Goal: Check status: Check status

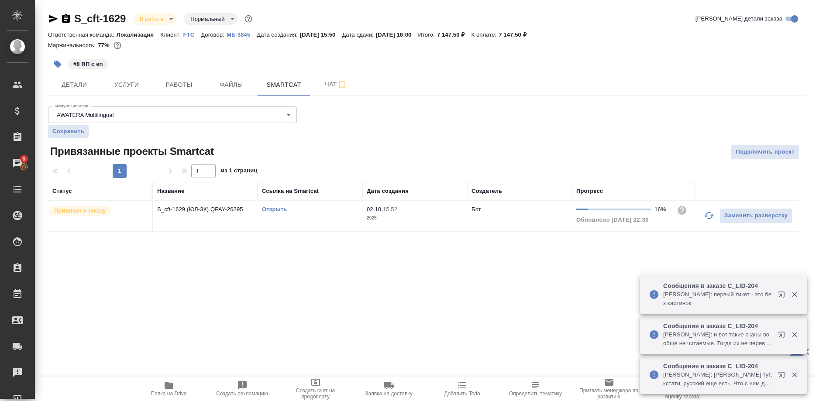
click at [176, 92] on button "Работы" at bounding box center [179, 85] width 52 height 22
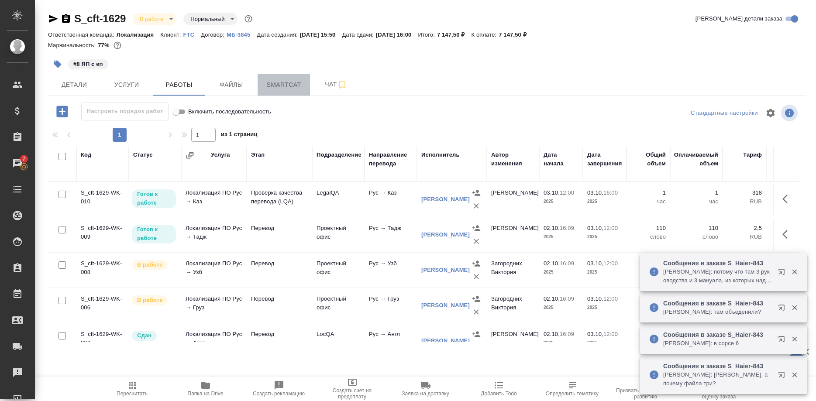
click at [270, 91] on button "Smartcat" at bounding box center [284, 85] width 52 height 22
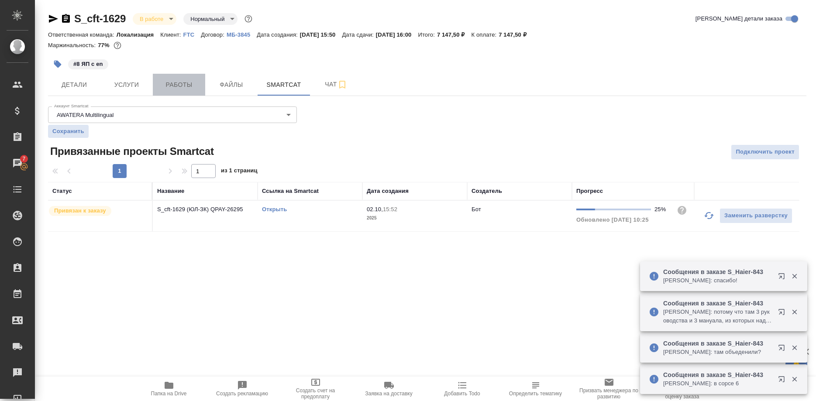
click at [182, 84] on span "Работы" at bounding box center [179, 84] width 42 height 11
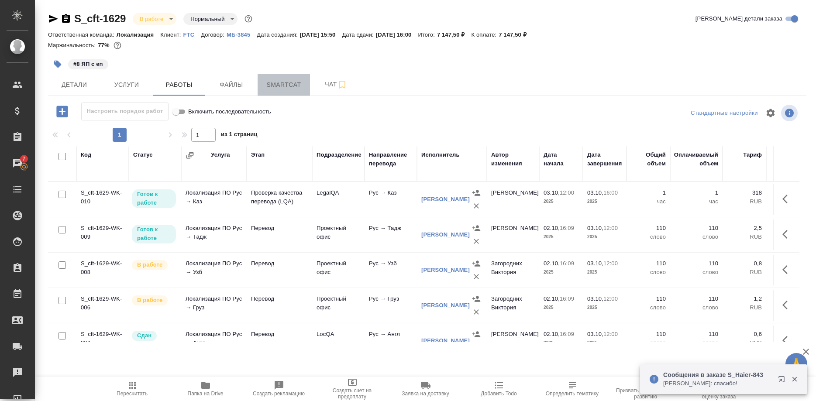
click at [283, 80] on span "Smartcat" at bounding box center [284, 84] width 42 height 11
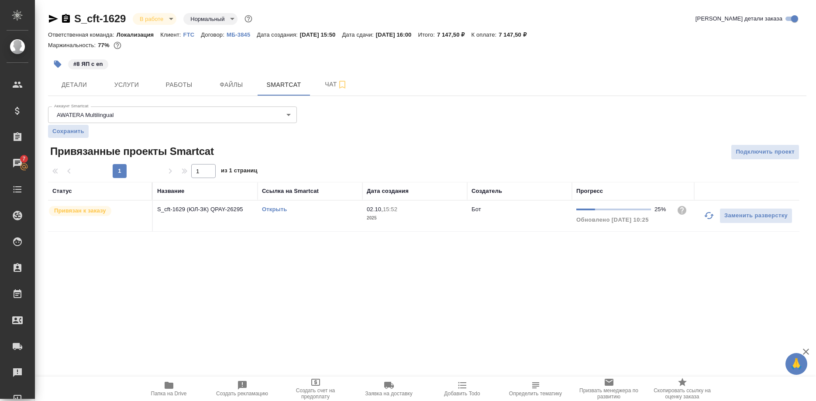
click at [276, 208] on link "Открыть" at bounding box center [274, 209] width 25 height 7
click at [278, 209] on link "Открыть" at bounding box center [274, 209] width 25 height 7
click at [272, 210] on link "Открыть" at bounding box center [274, 209] width 25 height 7
click at [279, 210] on link "Открыть" at bounding box center [274, 209] width 25 height 7
click at [48, 19] on icon "button" at bounding box center [53, 19] width 10 height 10
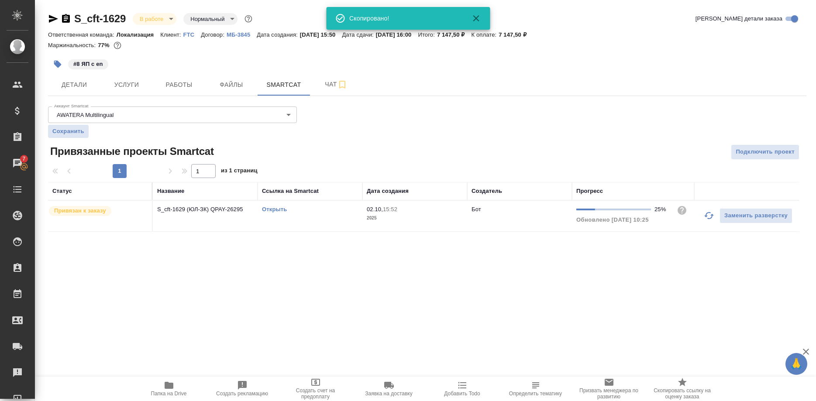
click at [703, 89] on div "Детали Услуги Работы Файлы Smartcat Чат" at bounding box center [427, 85] width 758 height 22
